Goal: Navigation & Orientation: Find specific page/section

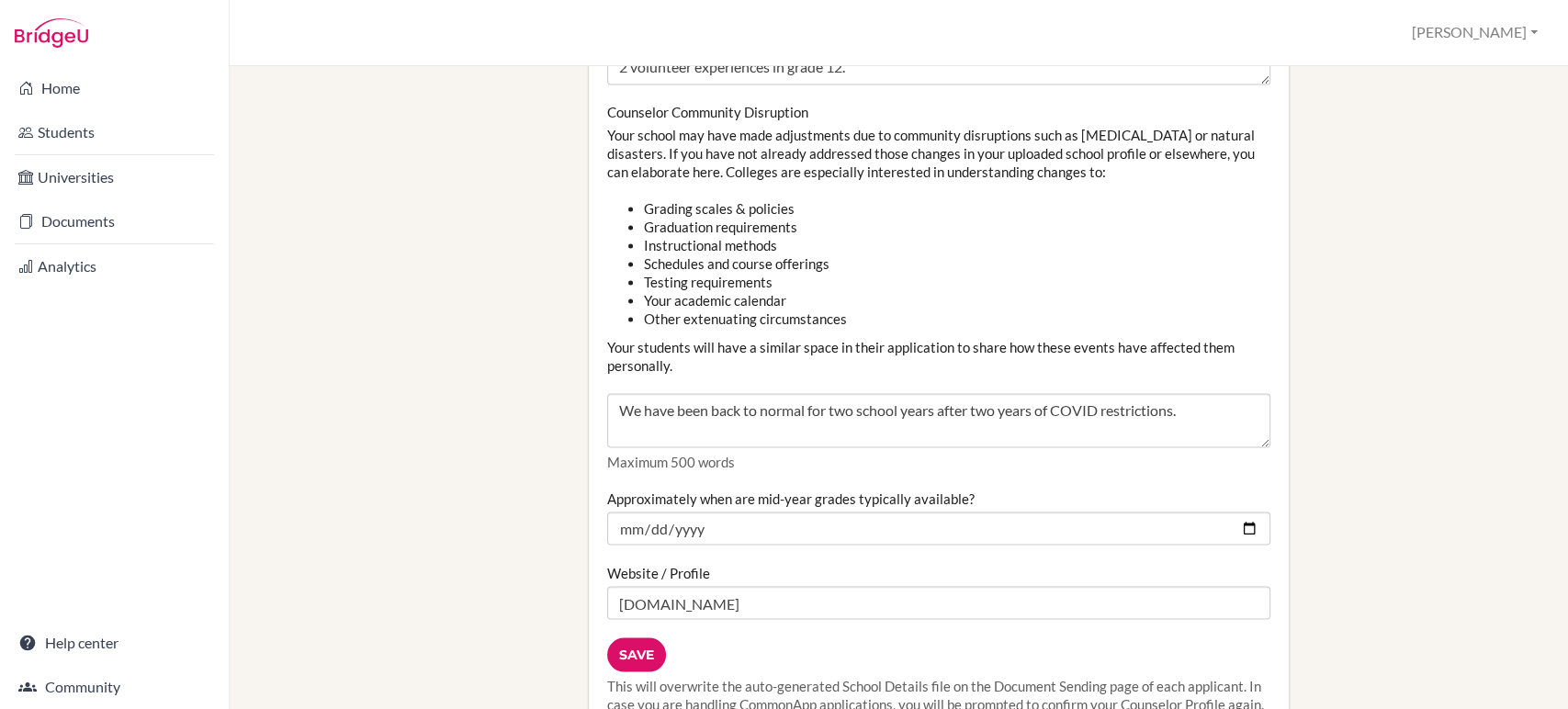
scroll to position [2487, 0]
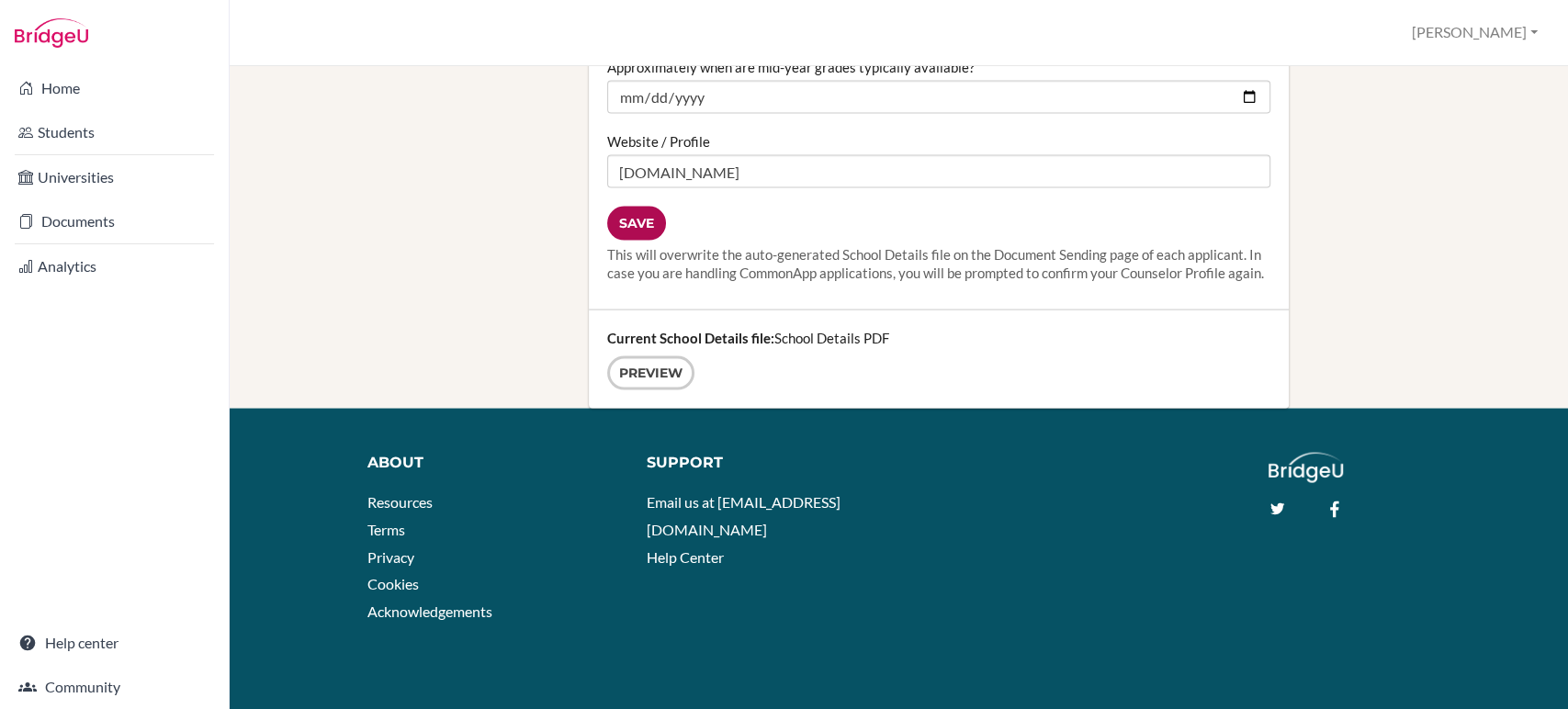
click at [623, 207] on input "Save" at bounding box center [636, 223] width 58 height 34
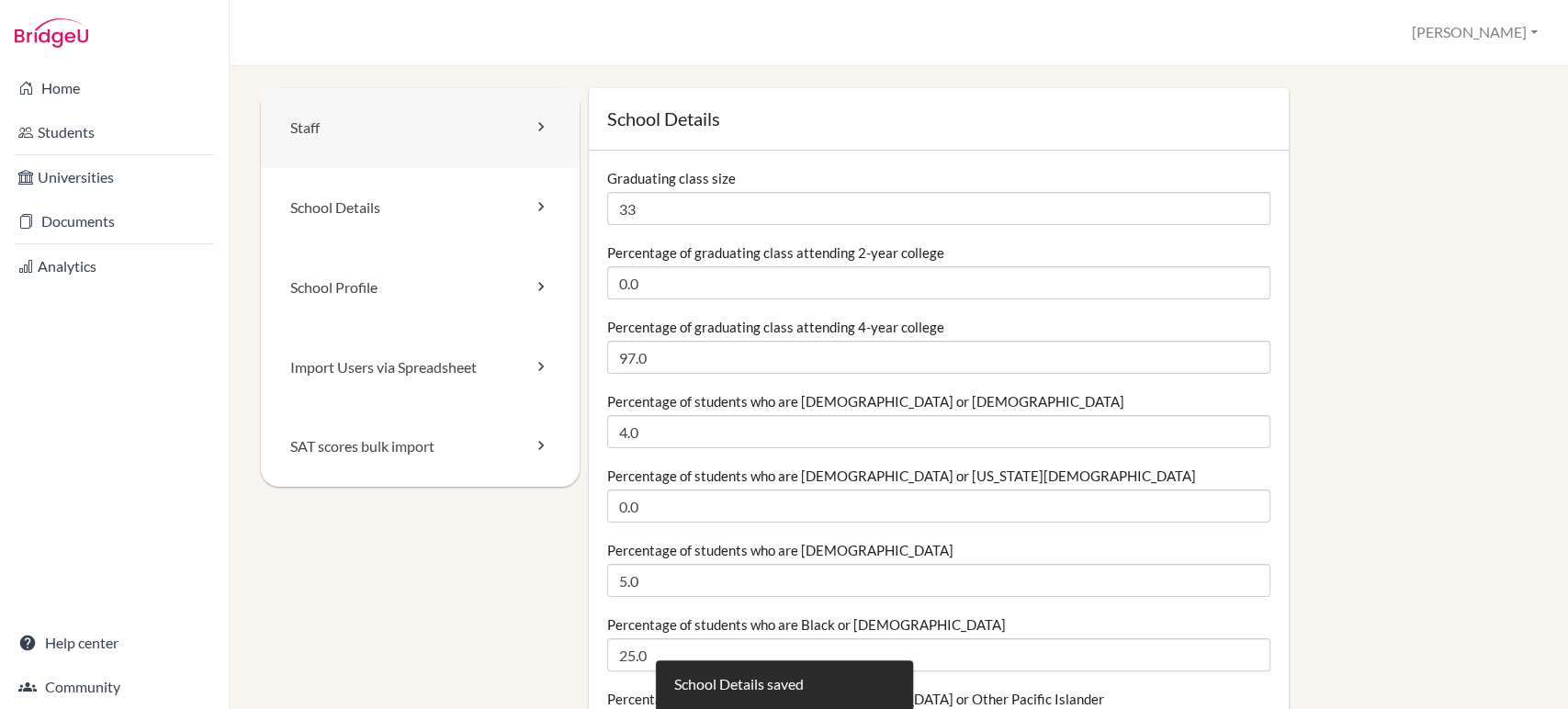
click at [310, 129] on link "Staff" at bounding box center [420, 128] width 319 height 80
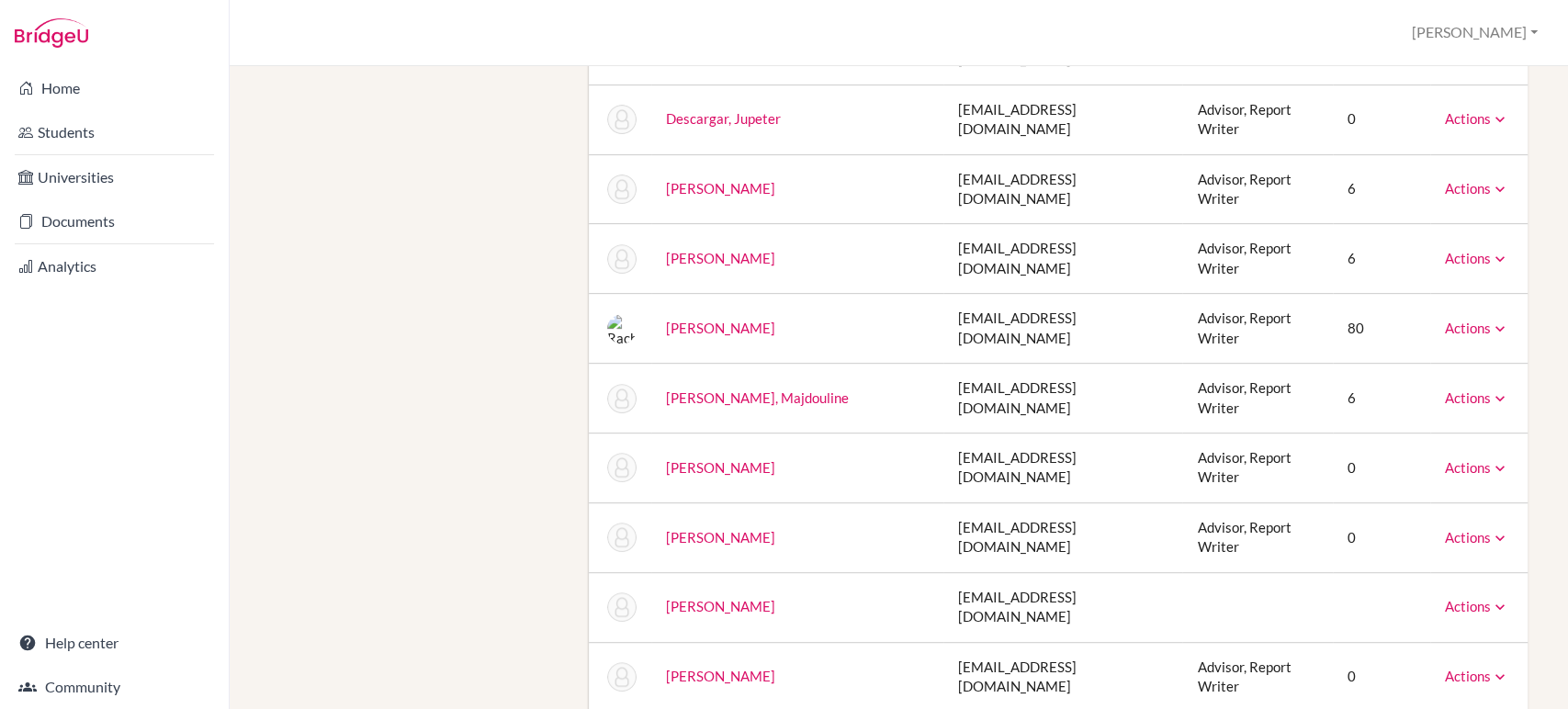
scroll to position [509, 0]
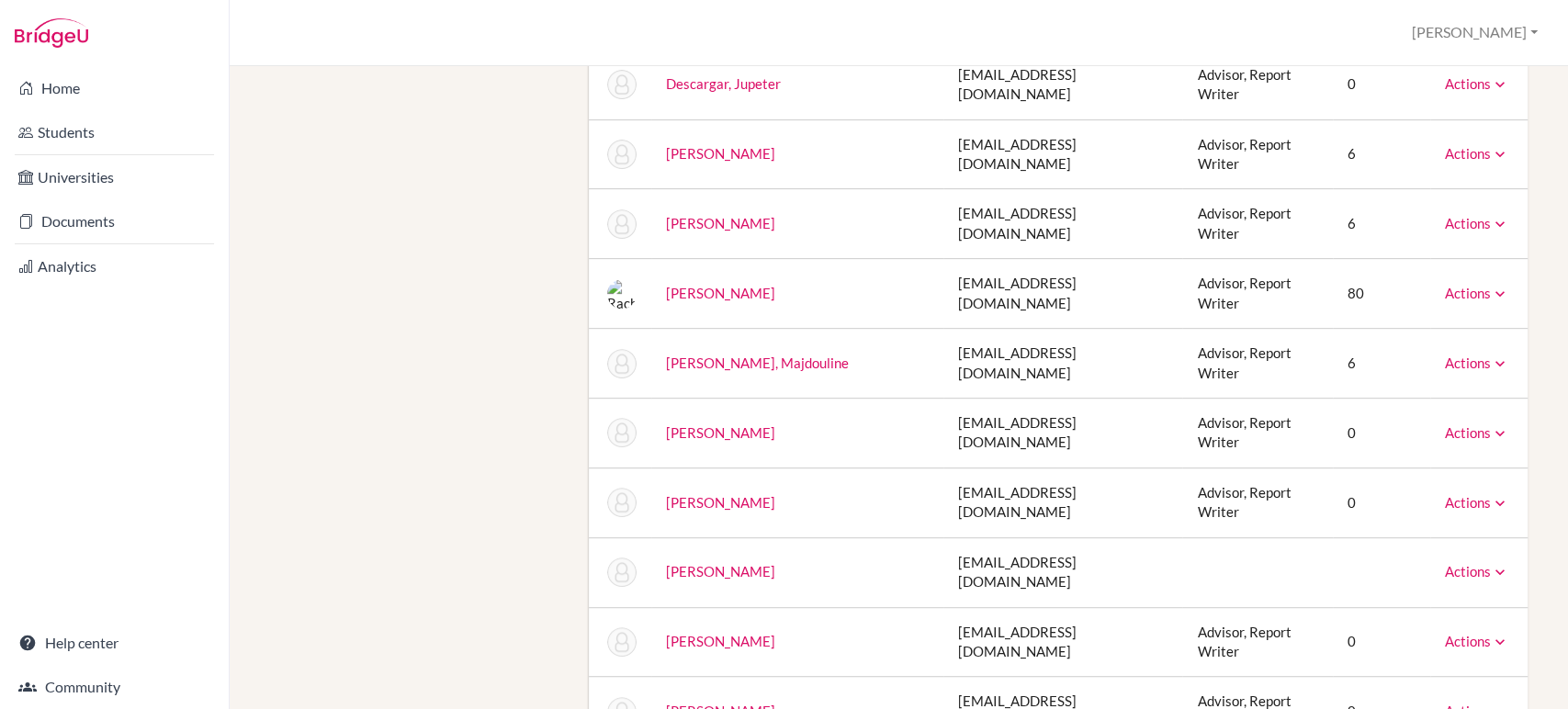
click at [1491, 494] on icon at bounding box center [1500, 503] width 19 height 19
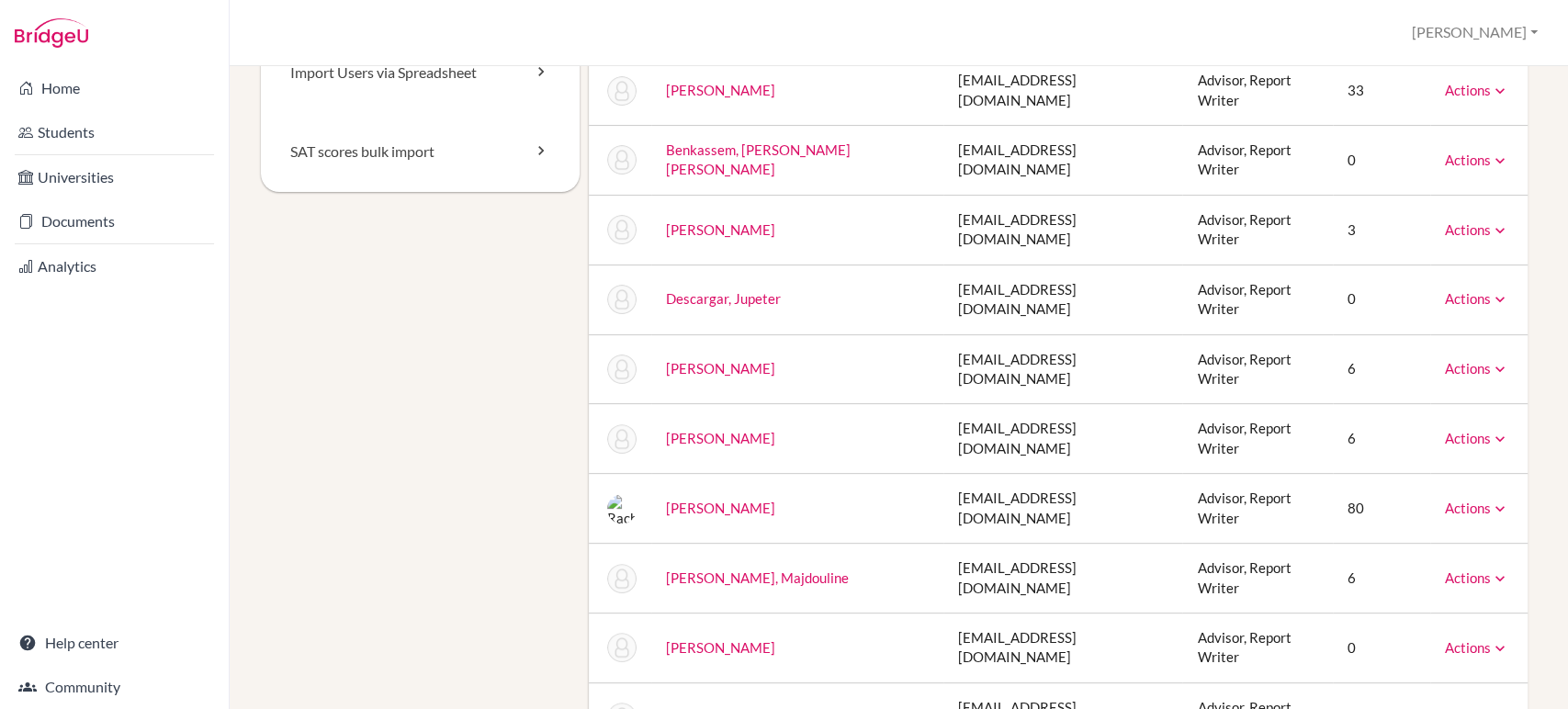
scroll to position [0, 0]
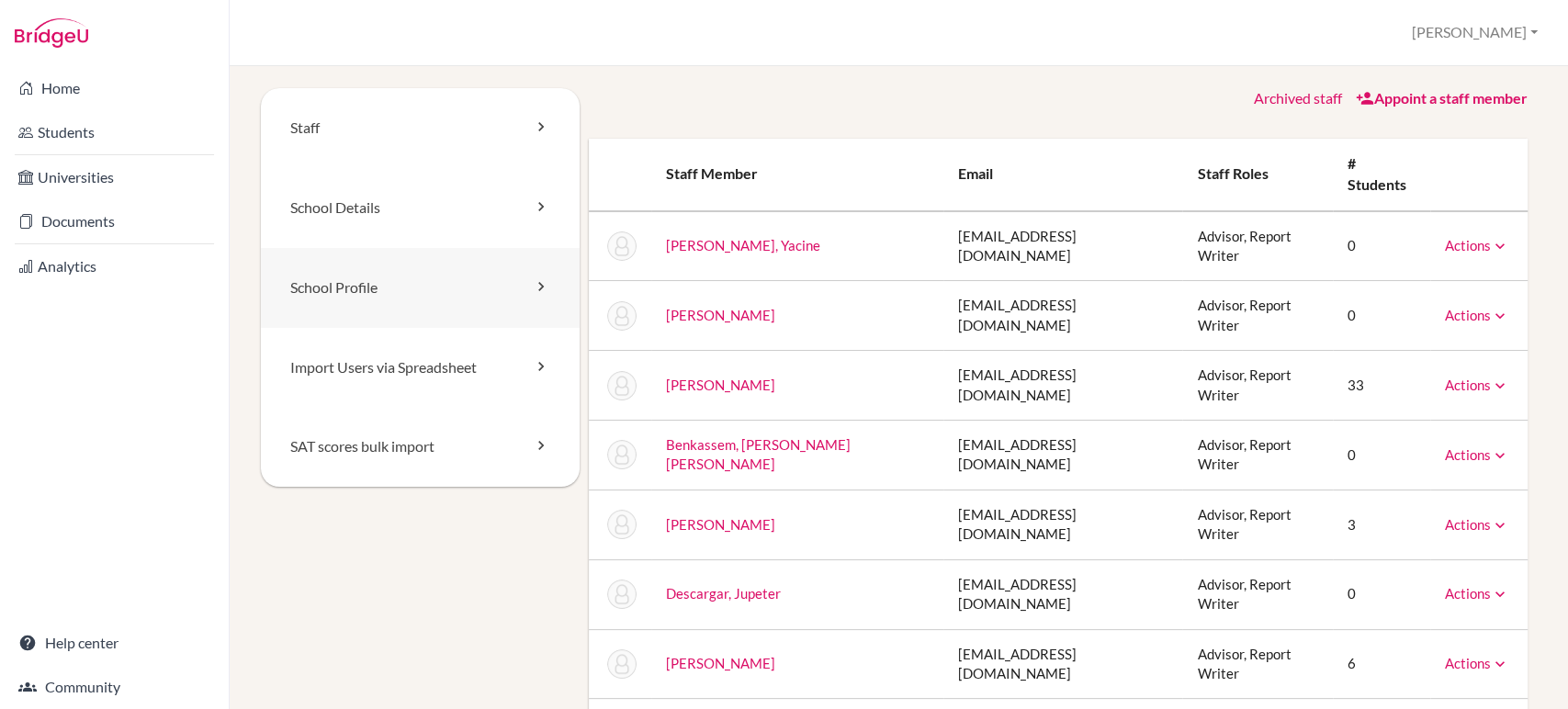
click at [300, 296] on link "School Profile" at bounding box center [420, 288] width 319 height 80
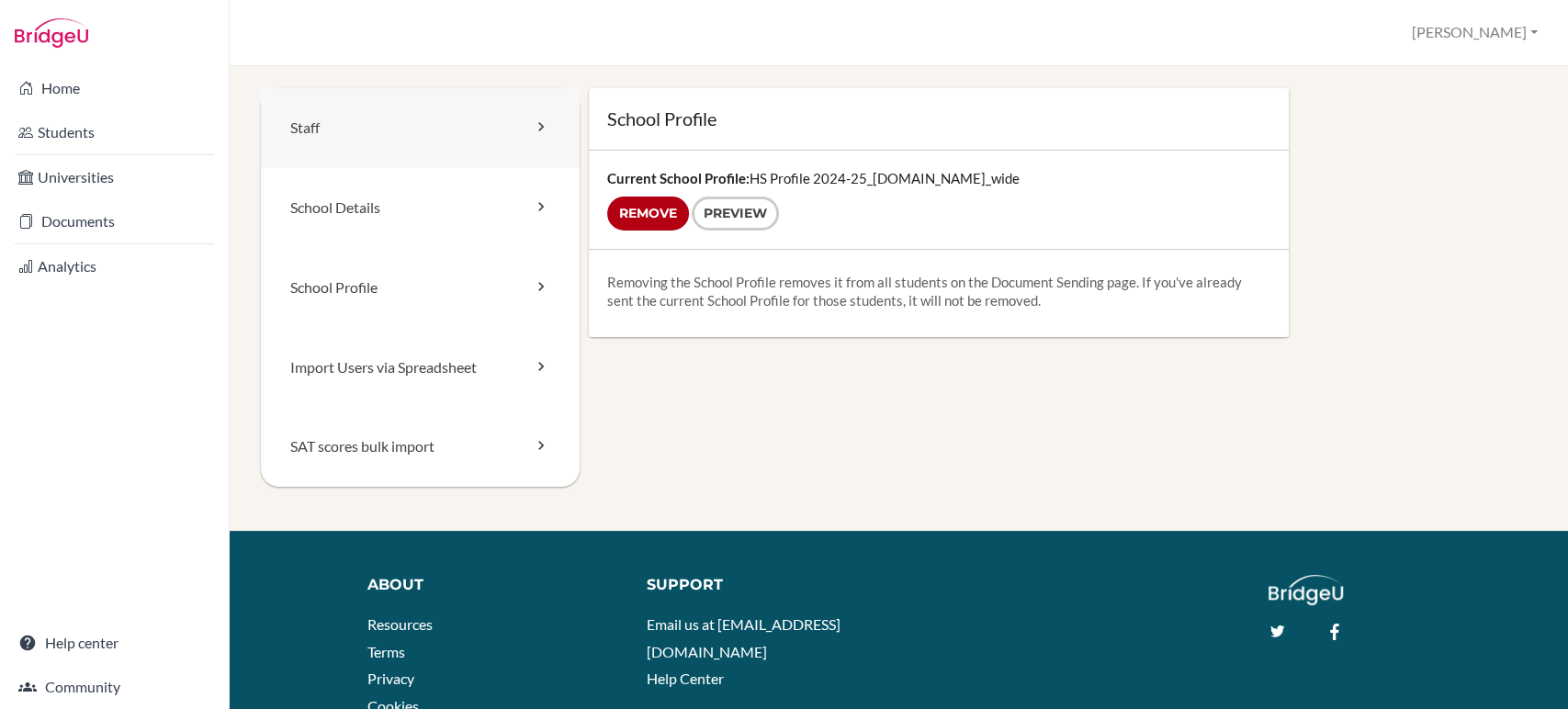
click at [314, 133] on link "Staff" at bounding box center [420, 128] width 319 height 80
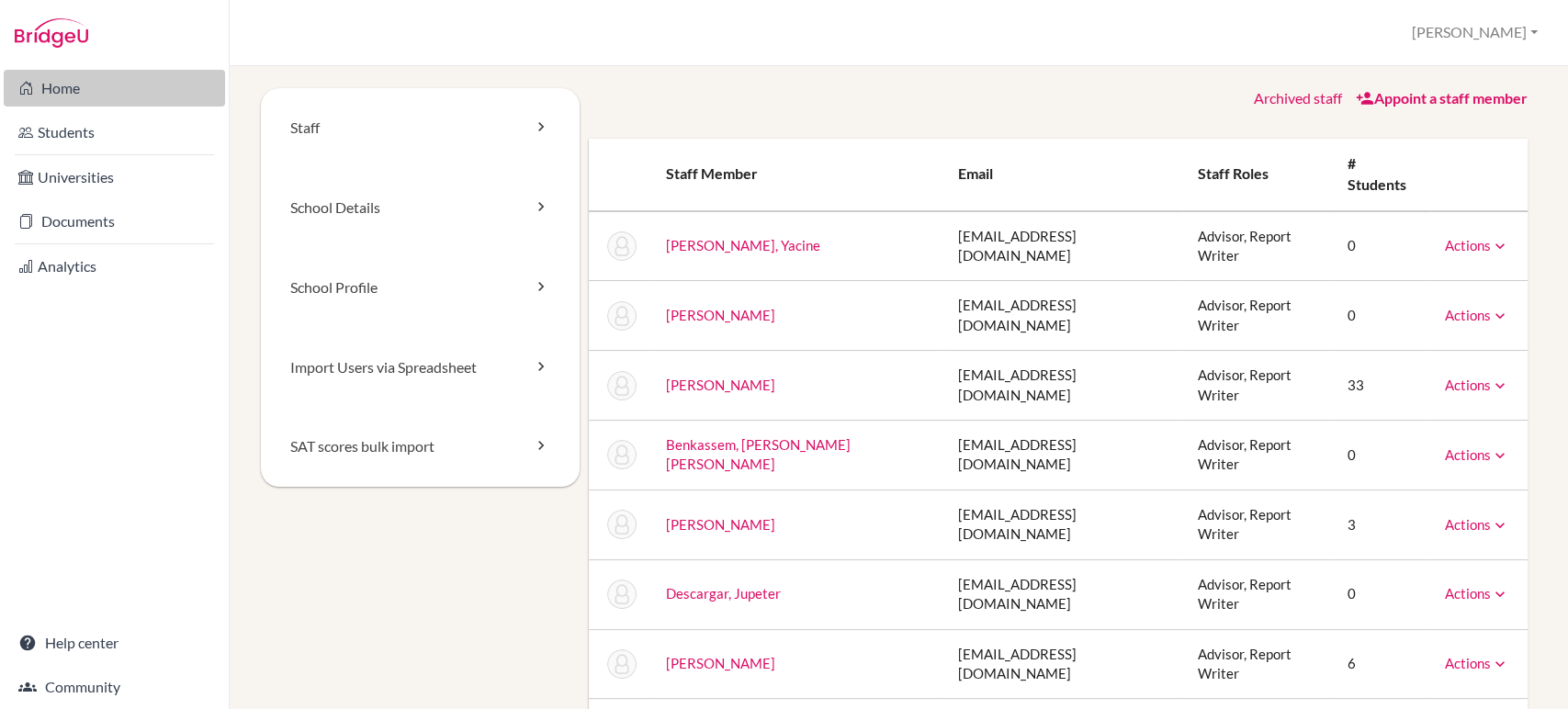
click at [64, 79] on link "Home" at bounding box center [115, 88] width 222 height 37
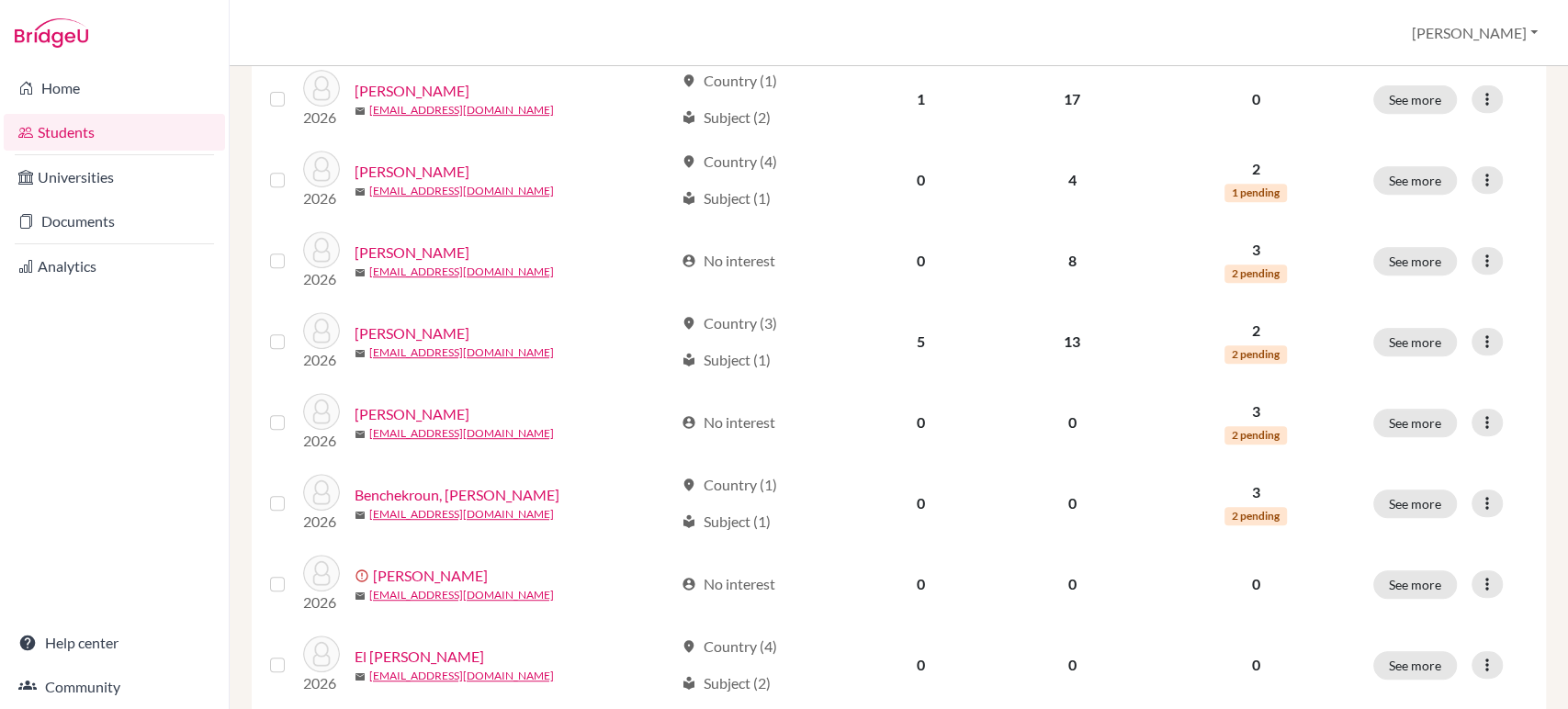
scroll to position [204, 0]
